Goal: Task Accomplishment & Management: Use online tool/utility

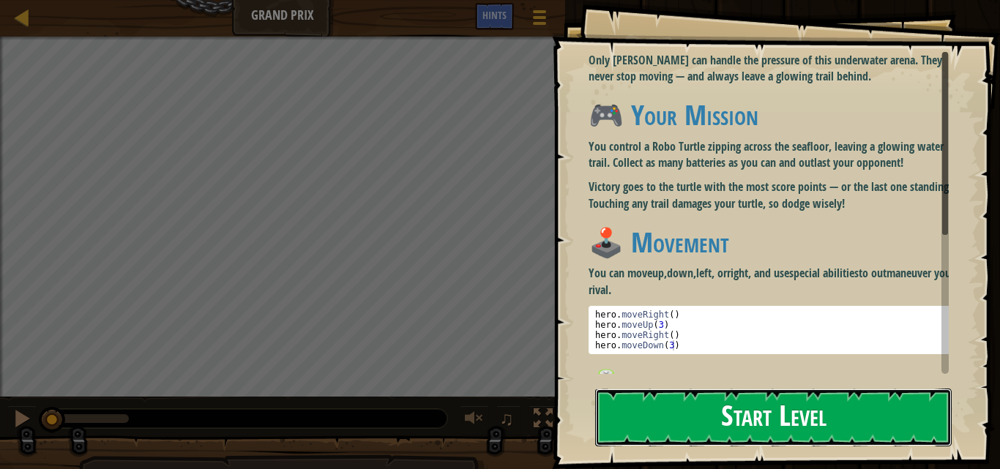
click at [752, 424] on button "Start Level" at bounding box center [773, 418] width 356 height 58
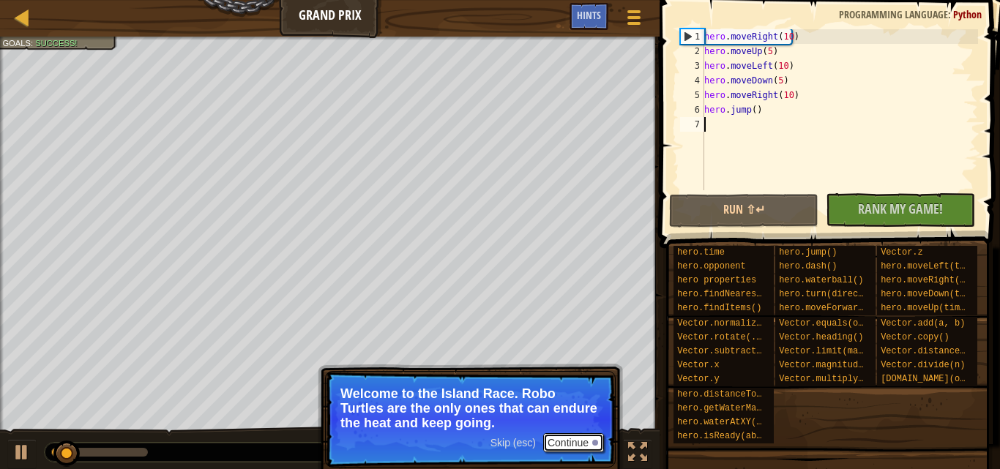
click at [571, 440] on button "Continue" at bounding box center [573, 442] width 61 height 19
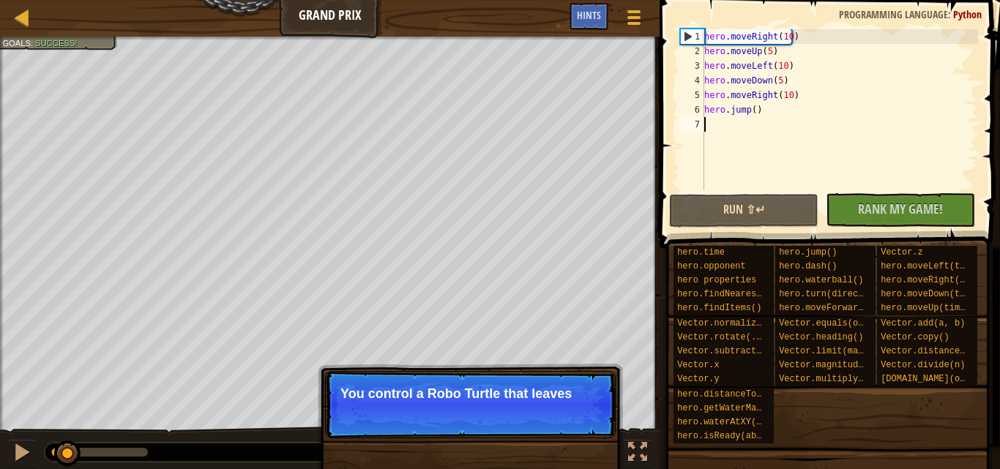
click at [485, 411] on p "Skip (esc) Continue You control a Robo Turtle that leaves" at bounding box center [470, 404] width 291 height 67
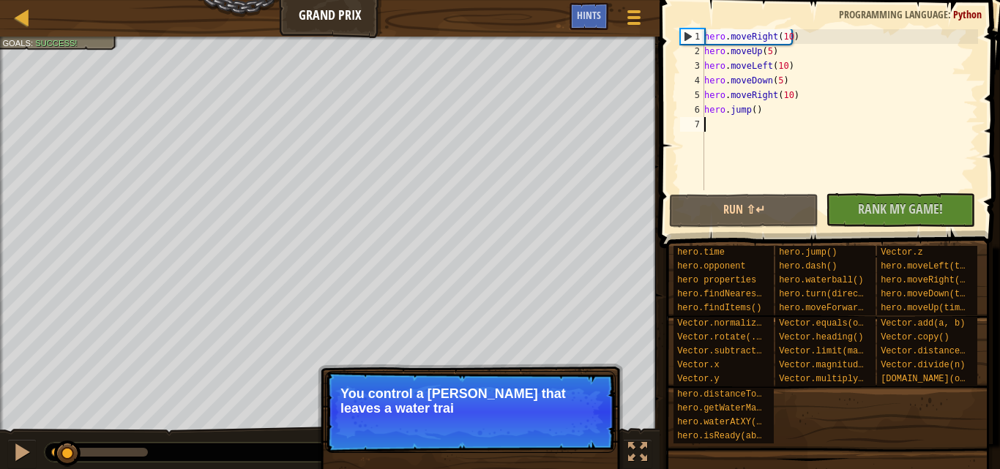
click at [489, 411] on p "You control a [PERSON_NAME] that leaves a water trai" at bounding box center [470, 400] width 260 height 29
click at [489, 411] on p "You control a Robo Turtle that leaves a water trail behind and never s" at bounding box center [470, 400] width 260 height 29
click at [576, 431] on button "Continue" at bounding box center [573, 428] width 61 height 19
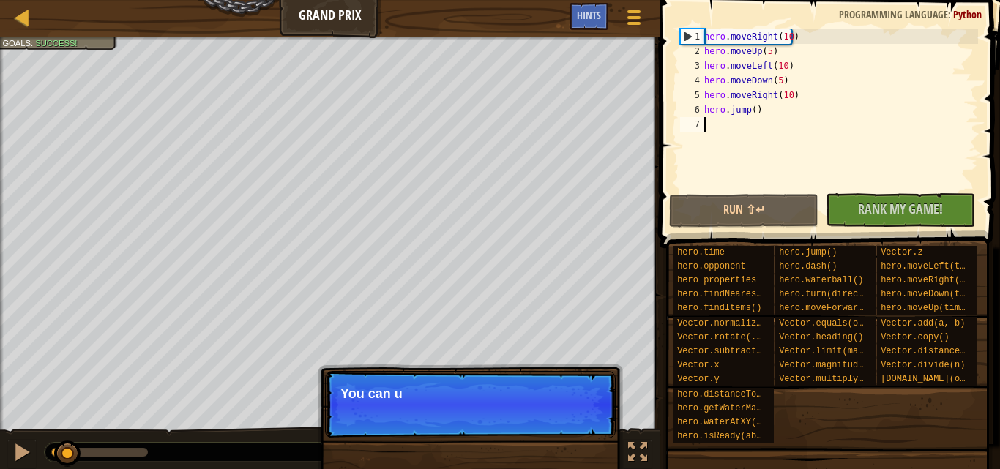
click at [576, 431] on p "Skip (esc) Continue You can u" at bounding box center [470, 404] width 291 height 67
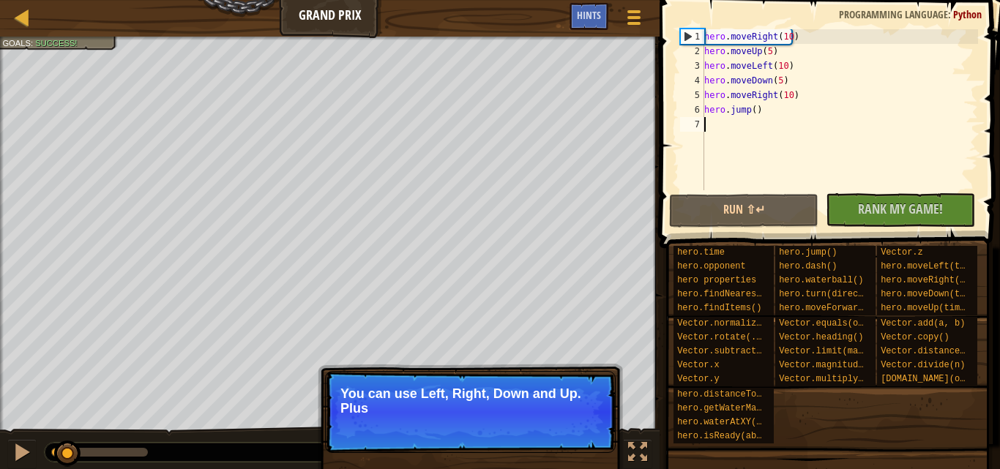
click at [583, 424] on p "Skip (esc) Continue You can use Left, Right, Down and Up. Plus" at bounding box center [470, 412] width 291 height 82
click at [580, 438] on p "Skip (esc) Continue You can use Left, Right, Down and Up. Plus use special abil…" at bounding box center [470, 412] width 291 height 82
click at [577, 425] on button "Continue" at bounding box center [573, 428] width 61 height 19
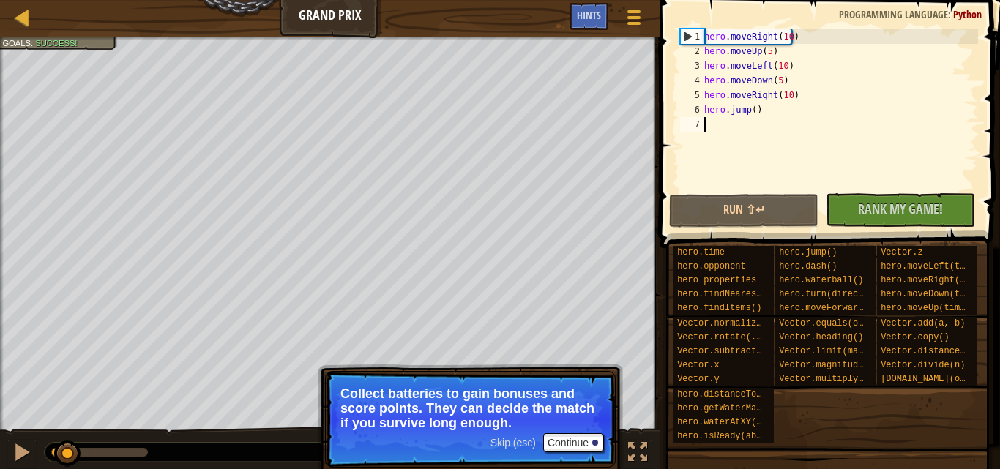
click at [504, 444] on span "Skip (esc)" at bounding box center [512, 443] width 45 height 12
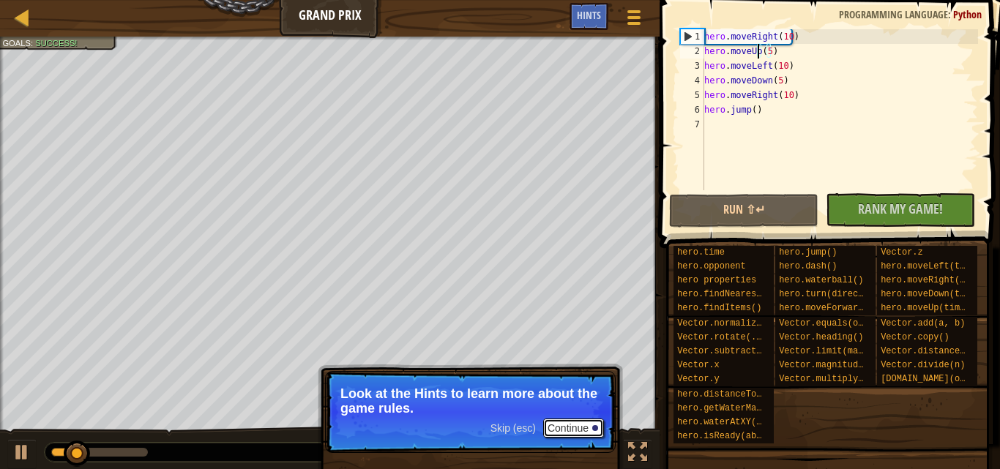
click at [572, 422] on button "Continue" at bounding box center [573, 428] width 61 height 19
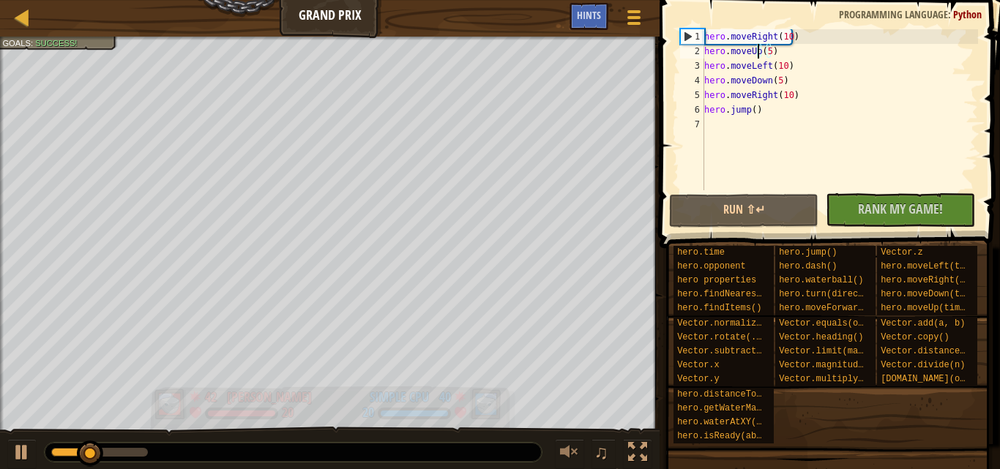
type textarea "hero.moveRight(10)"
